Goal: Navigation & Orientation: Find specific page/section

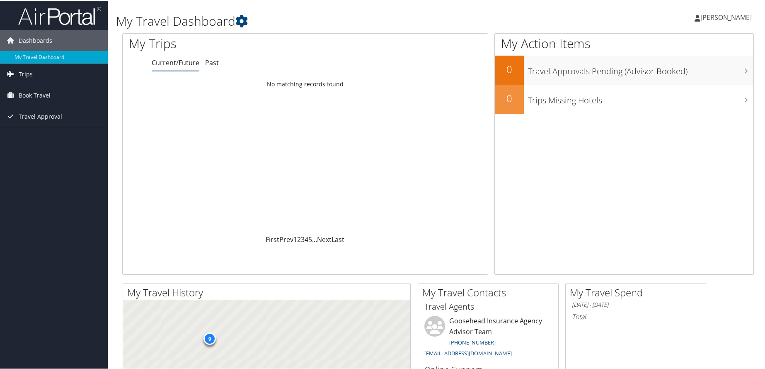
click at [46, 75] on link "Trips" at bounding box center [54, 73] width 108 height 21
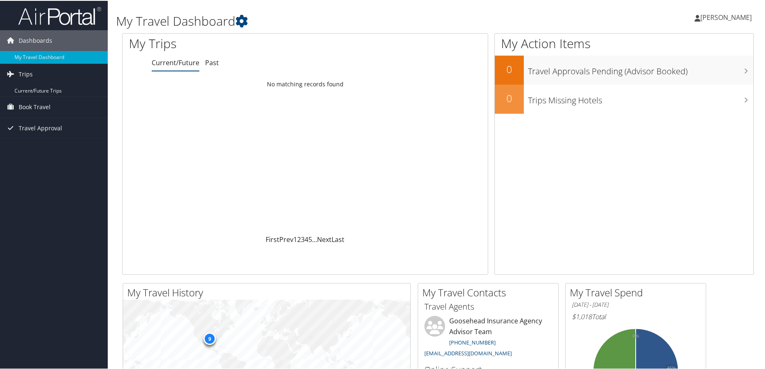
click at [8, 98] on link "Past Trips" at bounding box center [54, 102] width 108 height 12
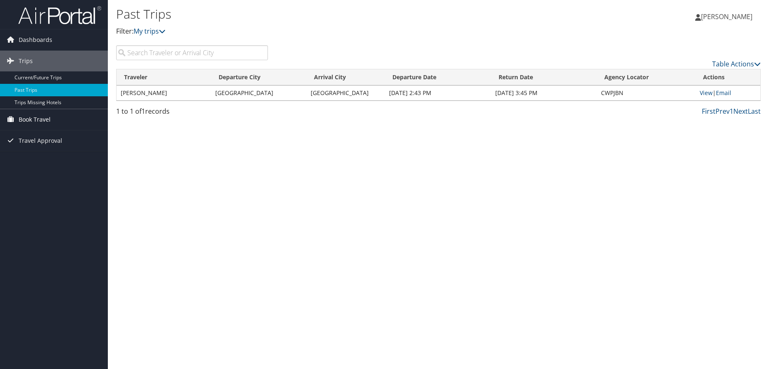
click at [47, 120] on span "Book Travel" at bounding box center [35, 119] width 32 height 21
click at [69, 163] on link "Book/Manage Online Trips" at bounding box center [54, 161] width 108 height 12
click at [46, 164] on link "Book/Manage Online Trips" at bounding box center [54, 161] width 108 height 12
